Goal: Contribute content: Add original content to the website for others to see

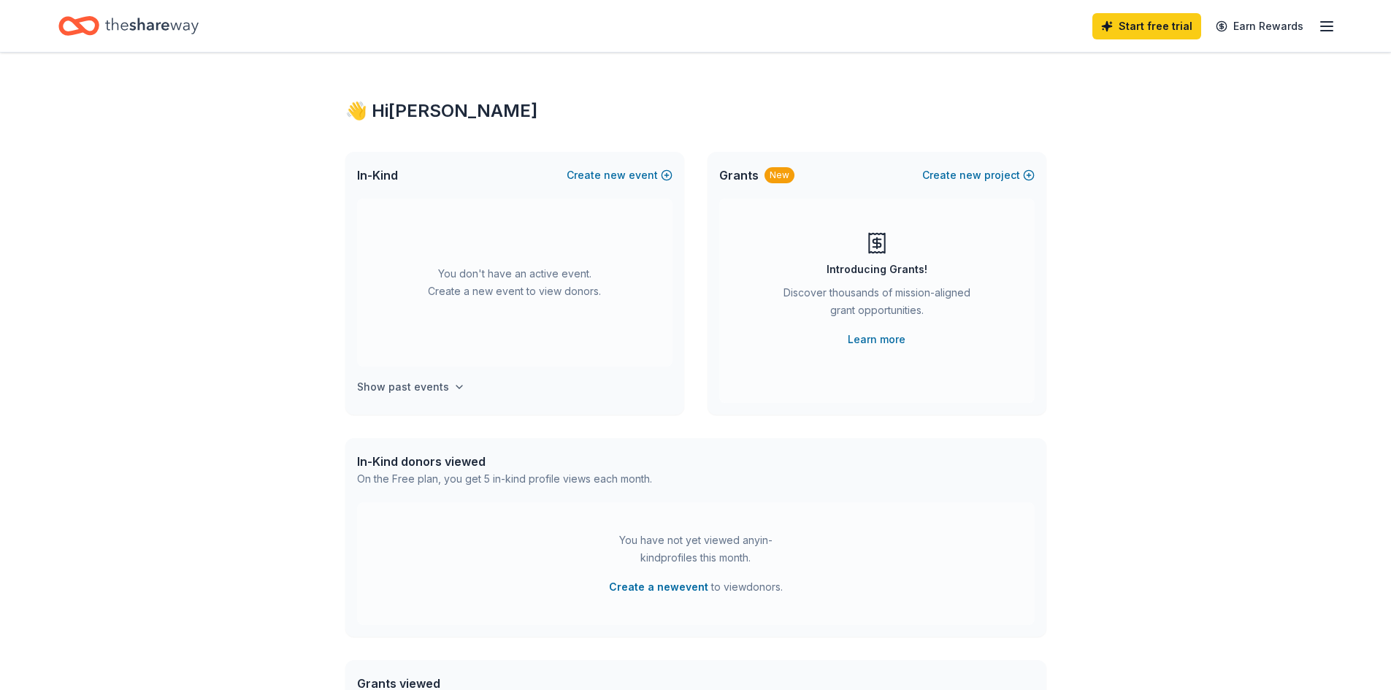
click at [413, 390] on h4 "Show past events" at bounding box center [403, 387] width 92 height 18
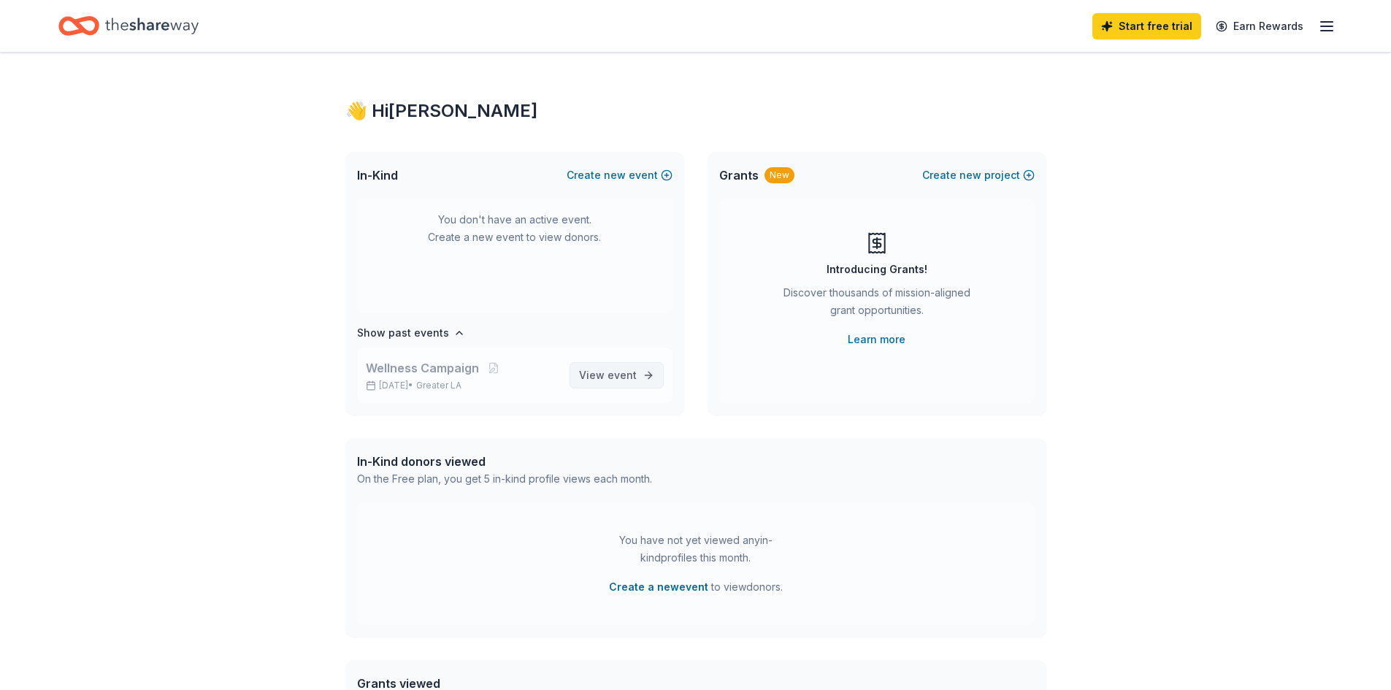
click at [608, 376] on span "event" at bounding box center [622, 375] width 29 height 12
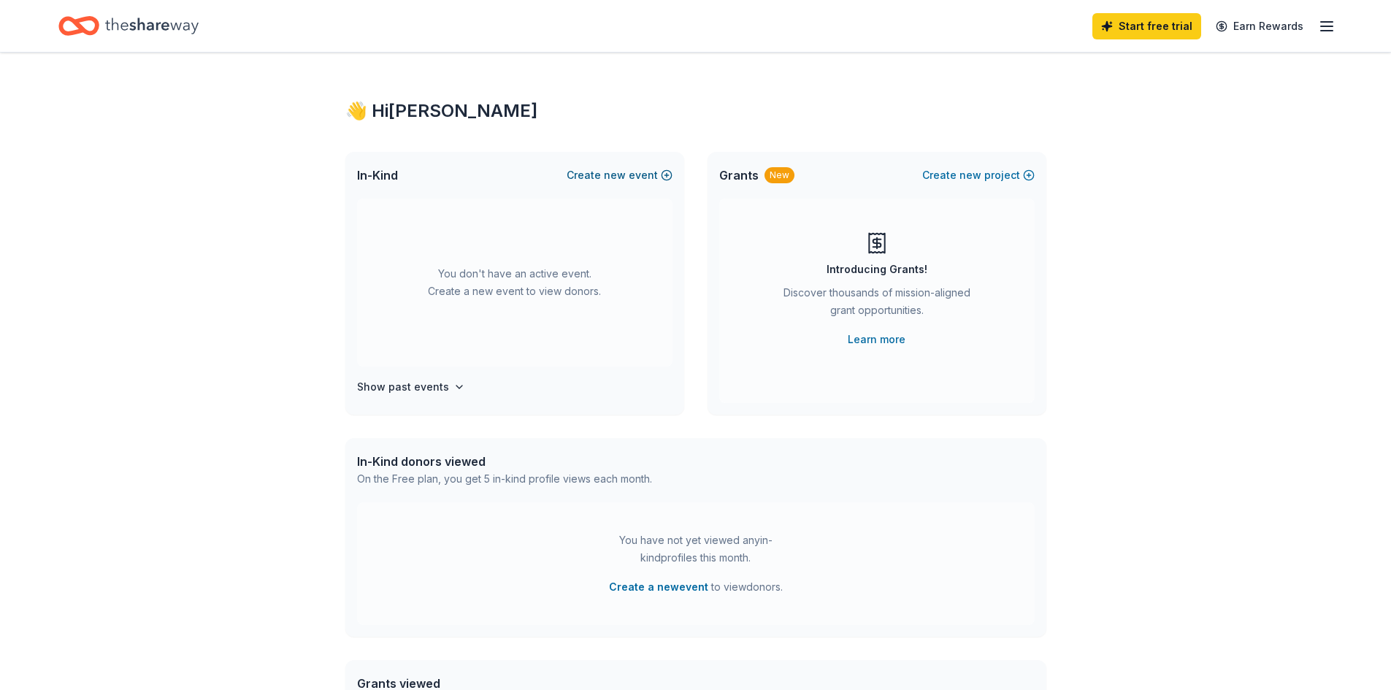
click at [624, 170] on span "new" at bounding box center [615, 175] width 22 height 18
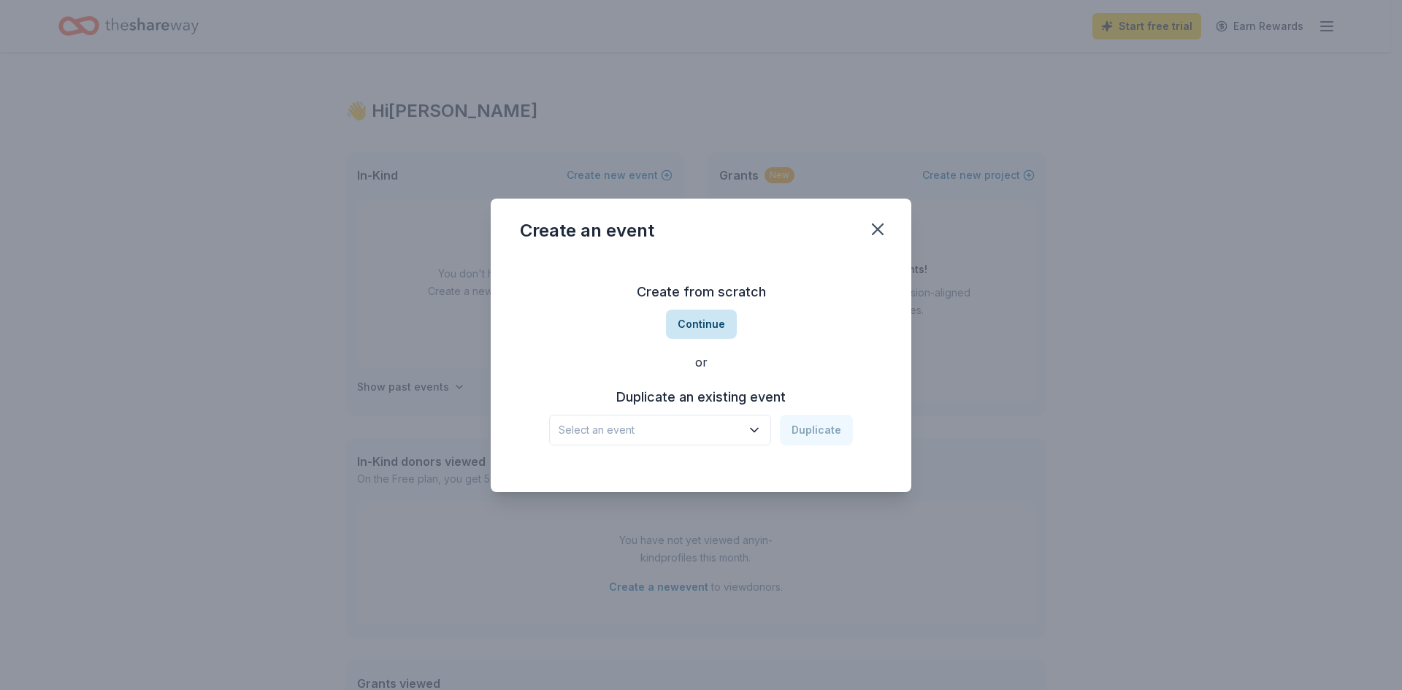
click at [708, 314] on button "Continue" at bounding box center [701, 324] width 71 height 29
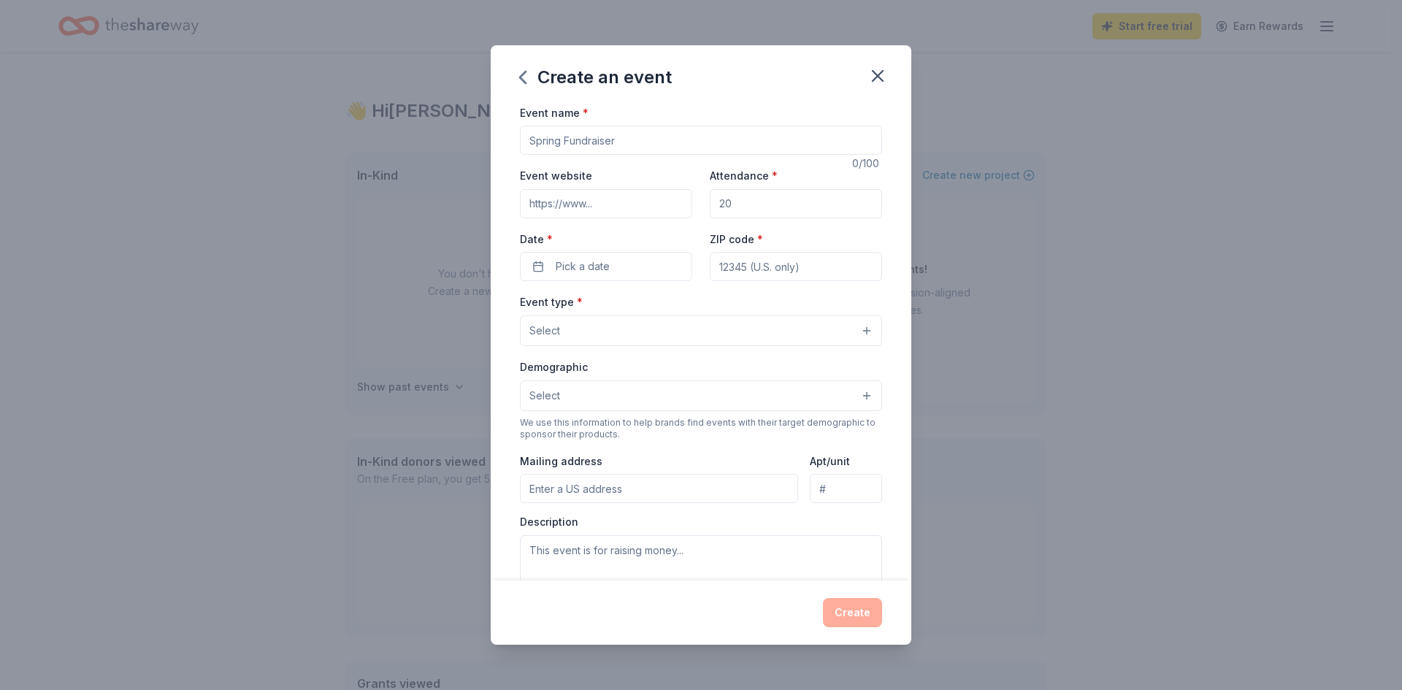
scroll to position [73, 0]
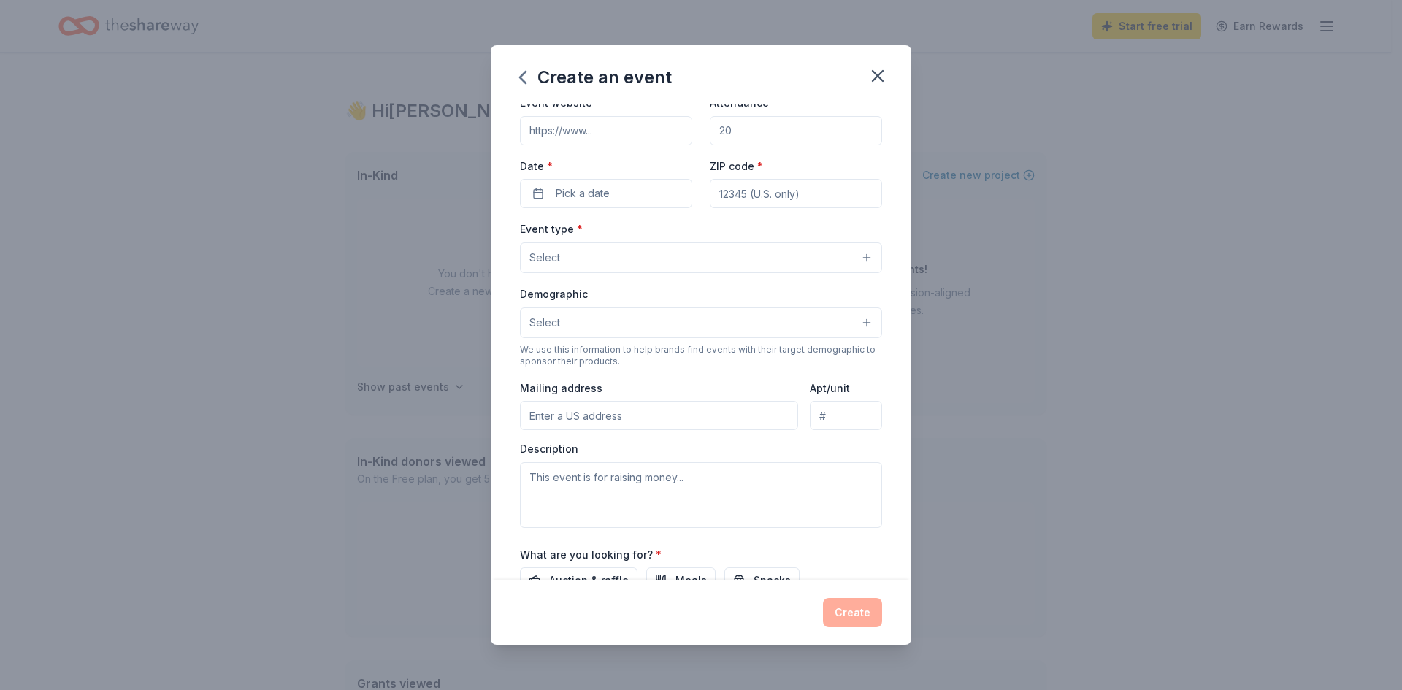
click at [708, 314] on button "Select" at bounding box center [701, 322] width 362 height 31
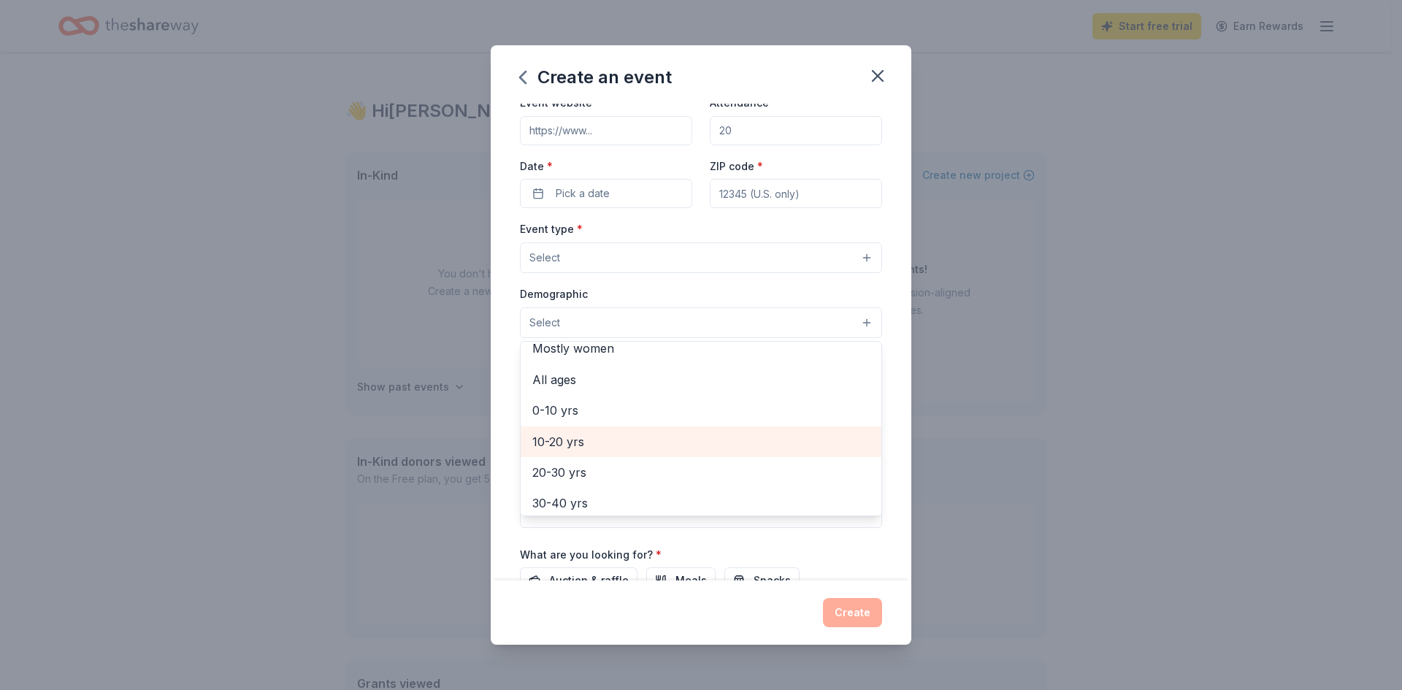
click at [672, 448] on span "10-20 yrs" at bounding box center [700, 441] width 337 height 19
click at [899, 324] on div "Event name * 0 /100 Event website Attendance * Date * Pick a date ZIP code * Ev…" at bounding box center [701, 343] width 421 height 478
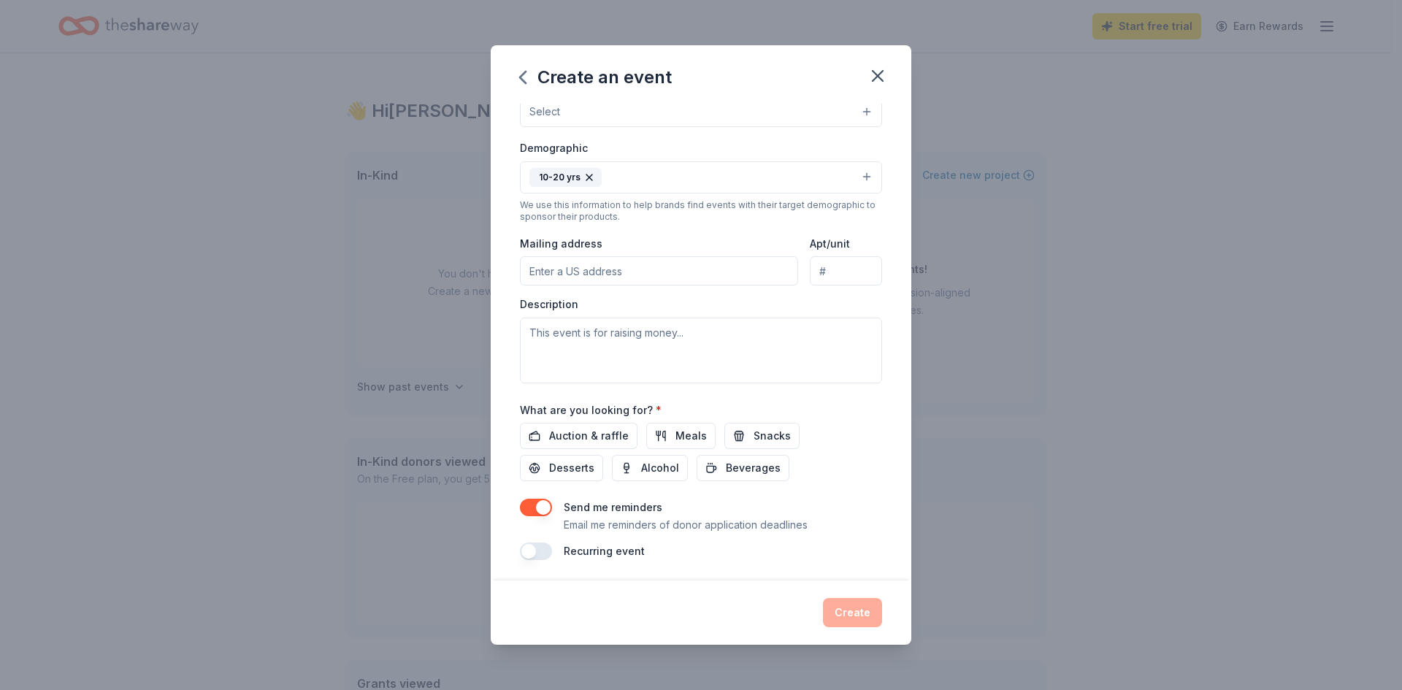
scroll to position [222, 0]
click at [597, 434] on span "Auction & raffle" at bounding box center [589, 433] width 80 height 18
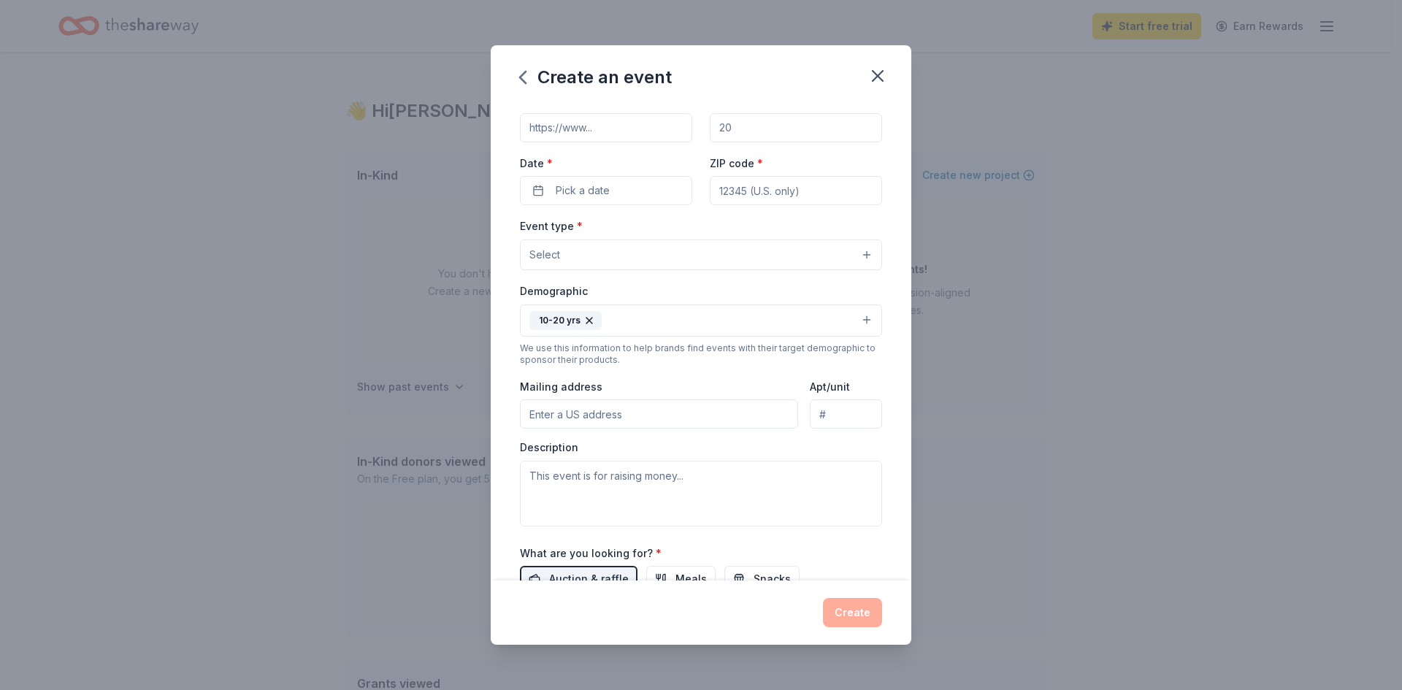
scroll to position [0, 0]
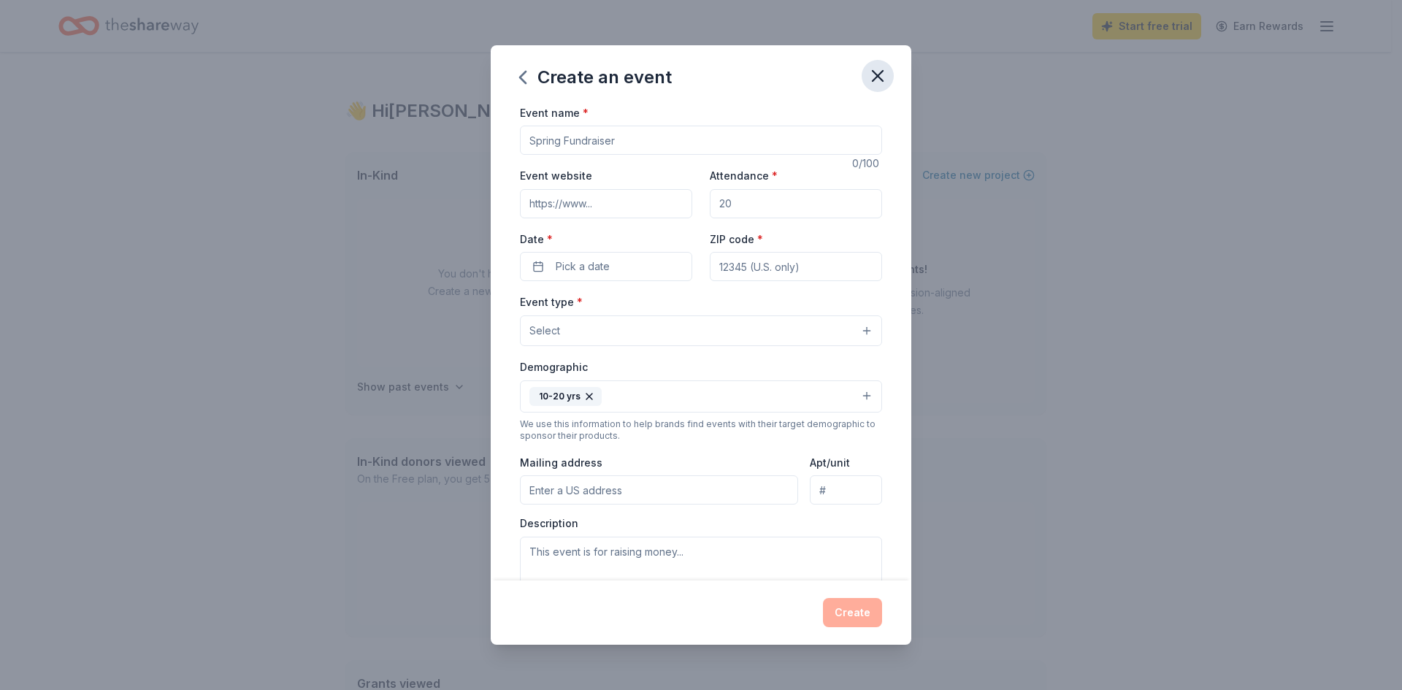
click at [878, 76] on icon "button" at bounding box center [878, 76] width 10 height 10
click at [629, 142] on input "Event name *" at bounding box center [701, 140] width 362 height 29
click at [747, 197] on input "Attendance *" at bounding box center [796, 203] width 172 height 29
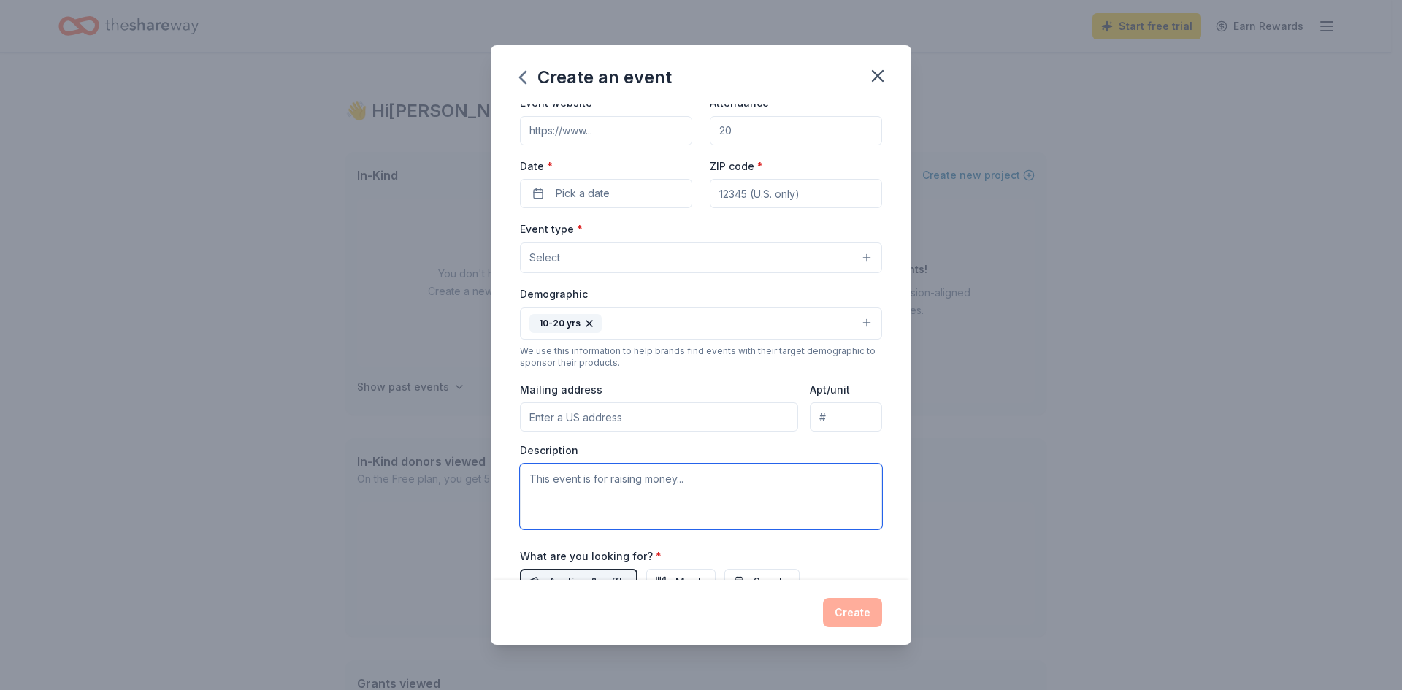
click at [606, 488] on textarea at bounding box center [701, 497] width 362 height 66
click at [825, 141] on input "Attendance *" at bounding box center [796, 130] width 172 height 29
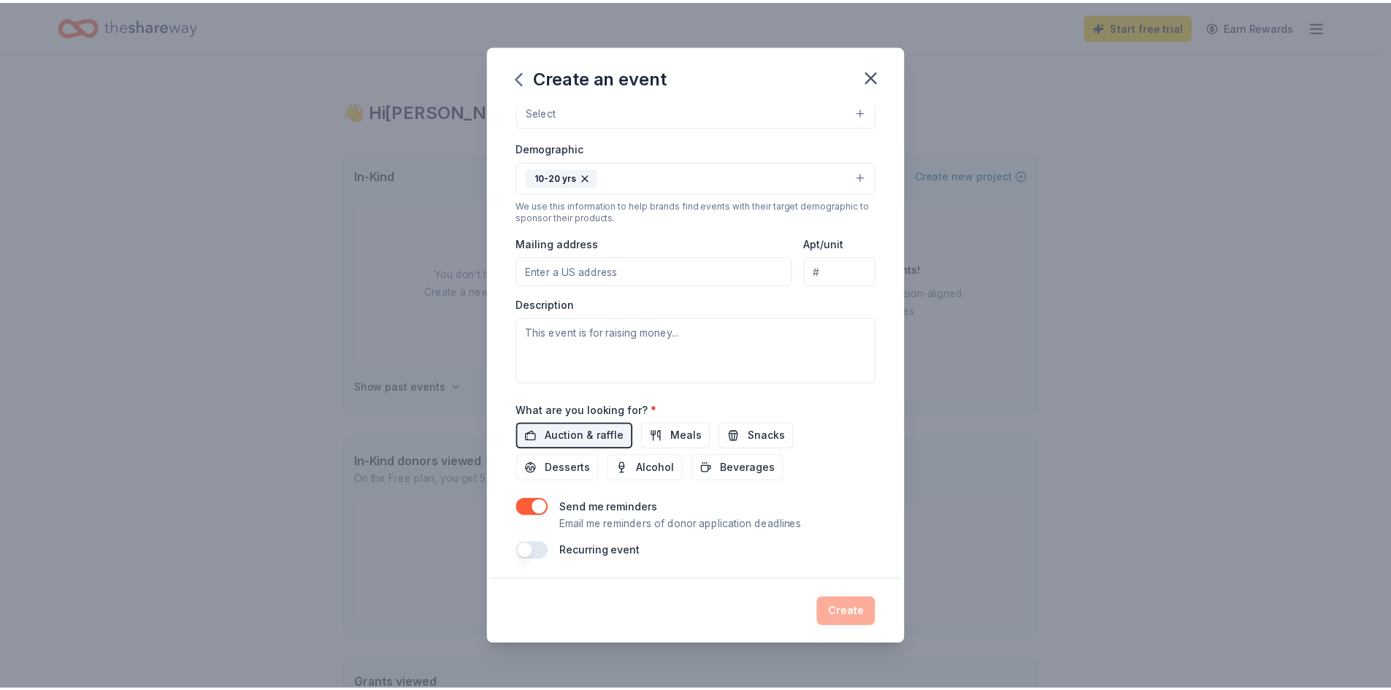
scroll to position [0, 0]
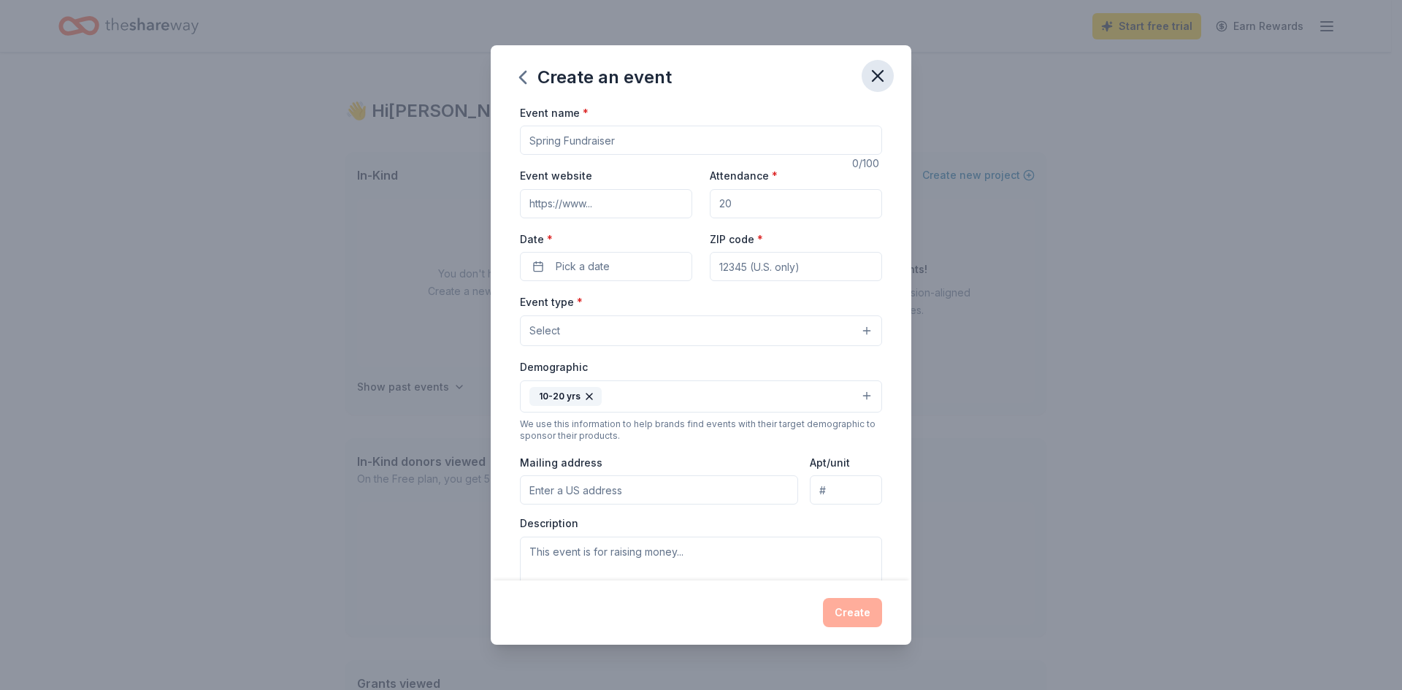
click at [878, 66] on icon "button" at bounding box center [877, 76] width 20 height 20
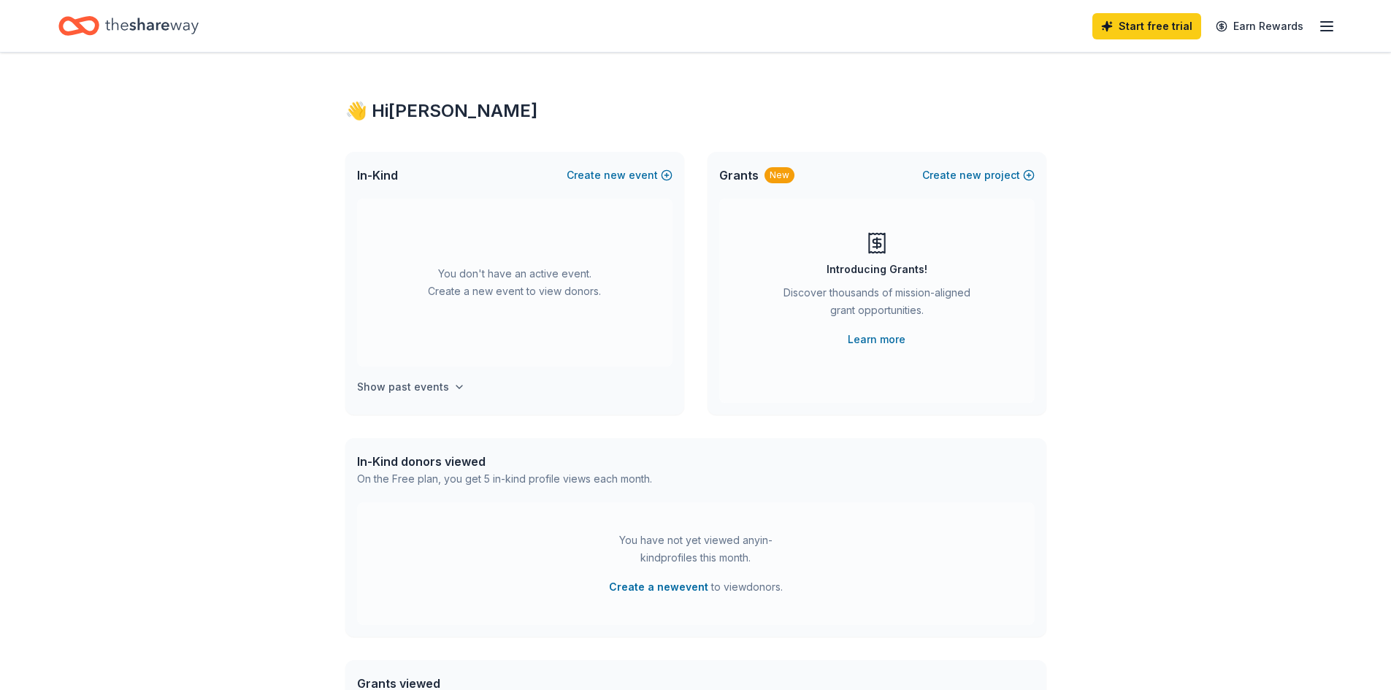
click at [410, 392] on h4 "Show past events" at bounding box center [403, 387] width 92 height 18
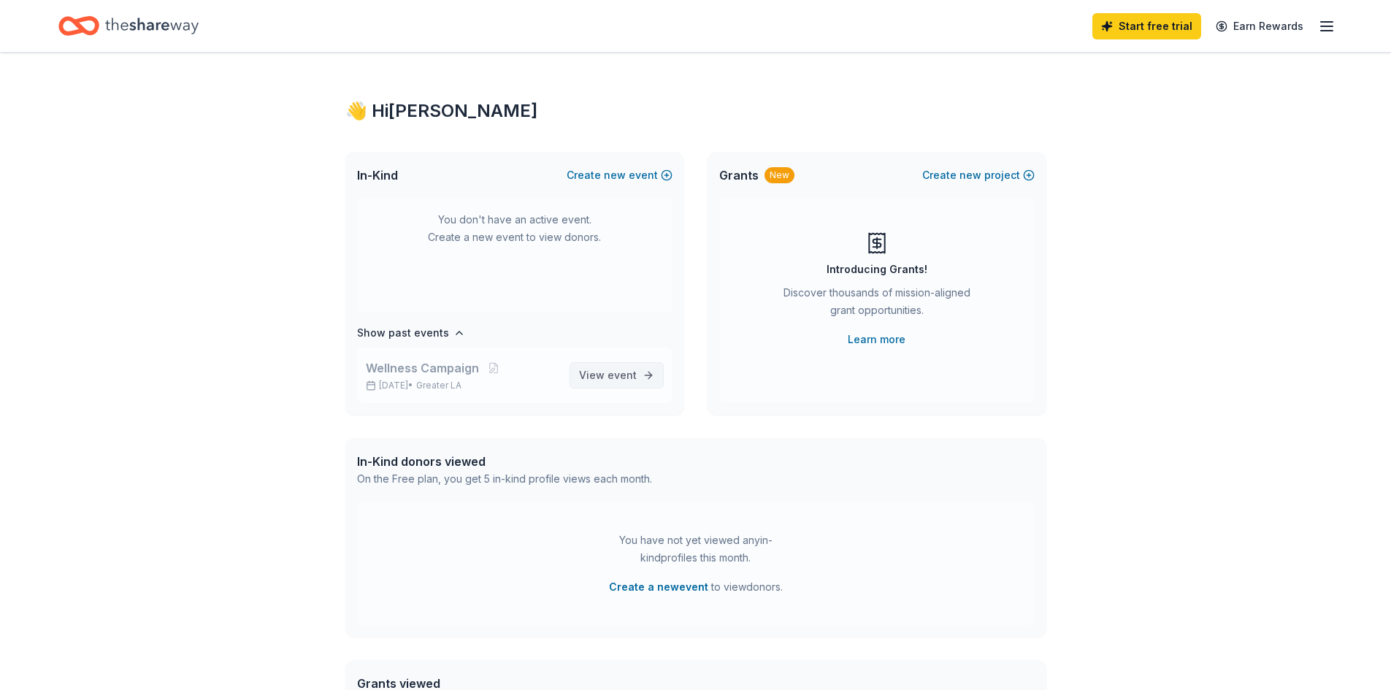
click at [580, 372] on span "View event" at bounding box center [608, 376] width 58 height 18
